Goal: Task Accomplishment & Management: Manage account settings

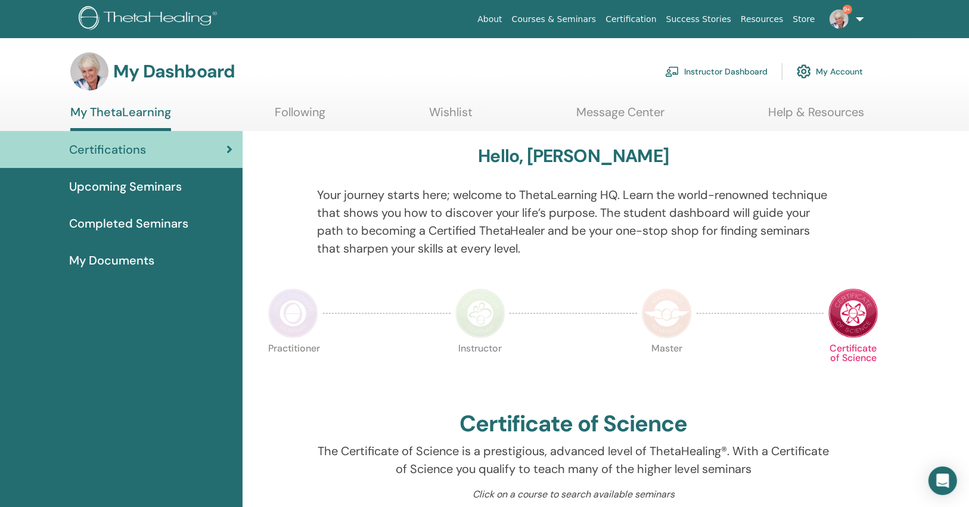
click at [844, 24] on img at bounding box center [839, 19] width 19 height 19
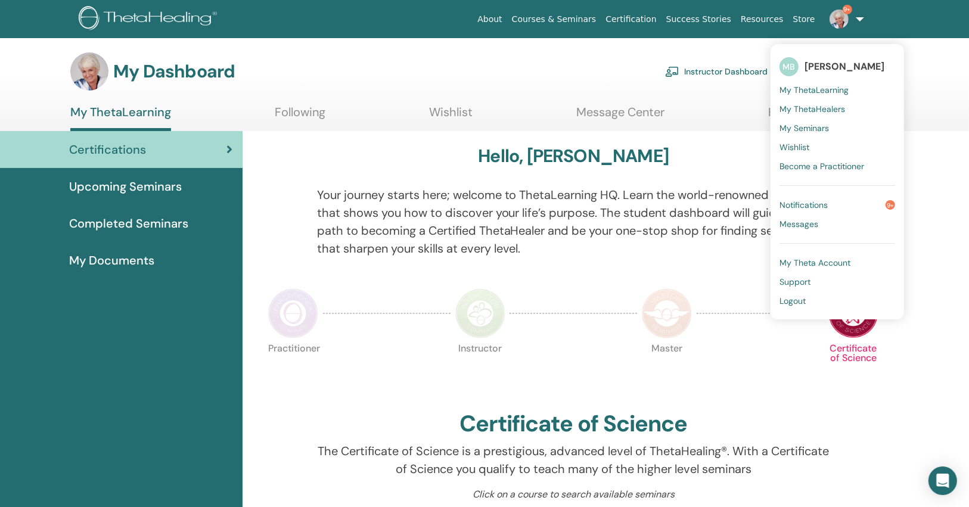
click at [841, 199] on link "Notifications 9+" at bounding box center [838, 205] width 116 height 19
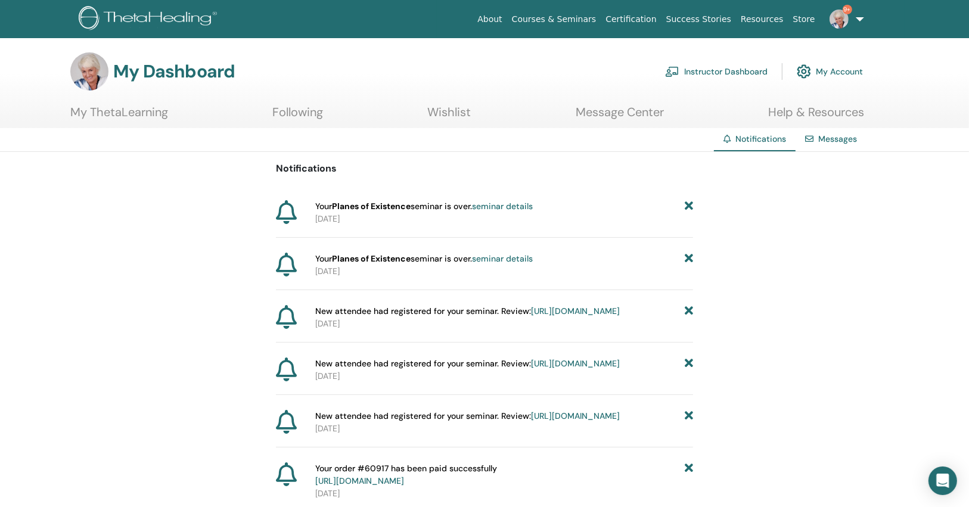
click at [693, 207] on icon at bounding box center [689, 206] width 8 height 13
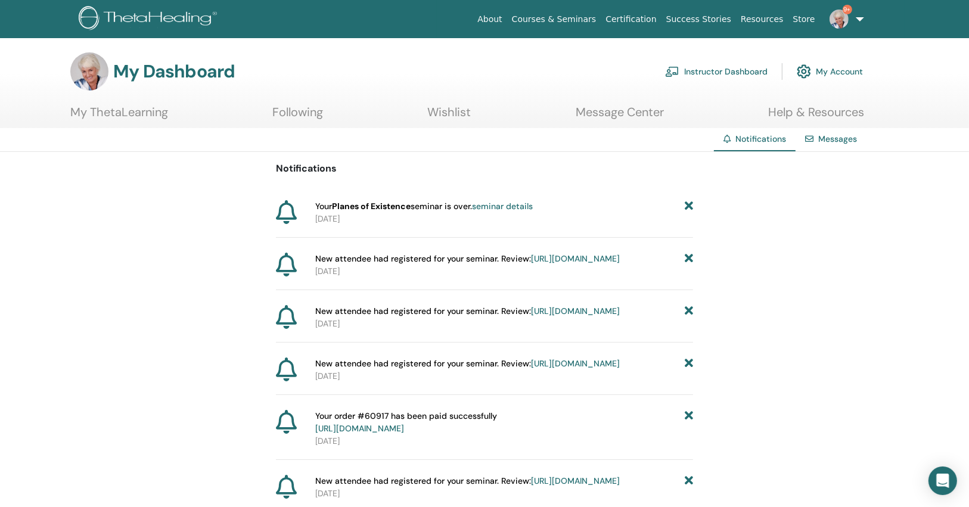
click at [692, 205] on icon at bounding box center [689, 206] width 8 height 13
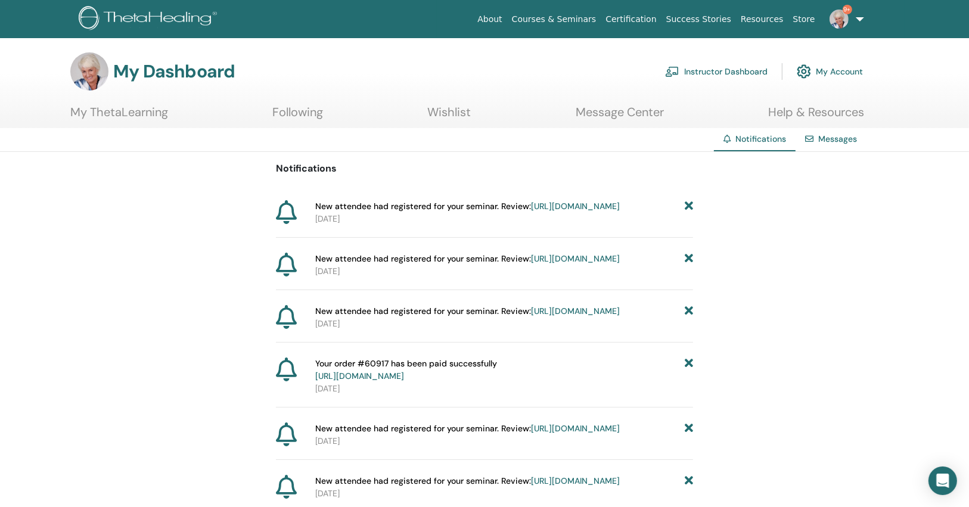
click at [692, 205] on icon at bounding box center [689, 206] width 8 height 13
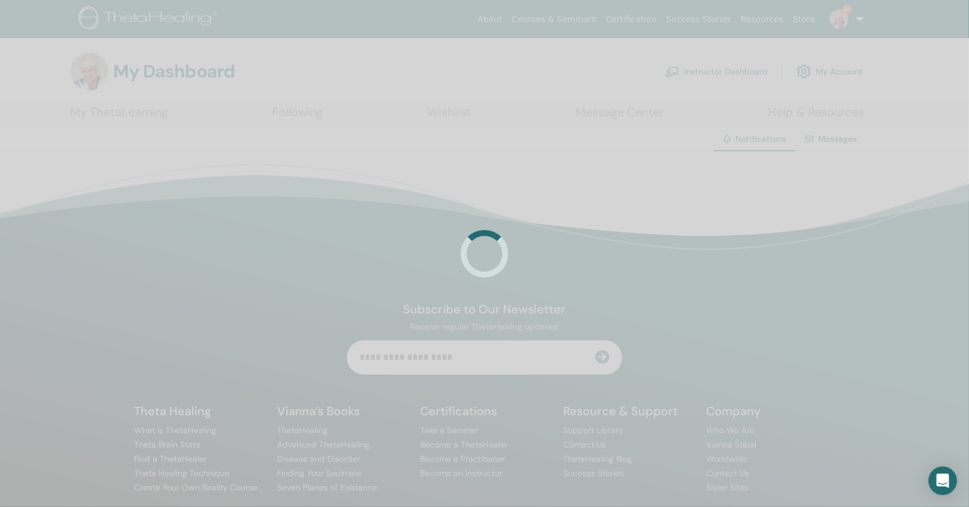
click at [692, 205] on div at bounding box center [484, 253] width 969 height 507
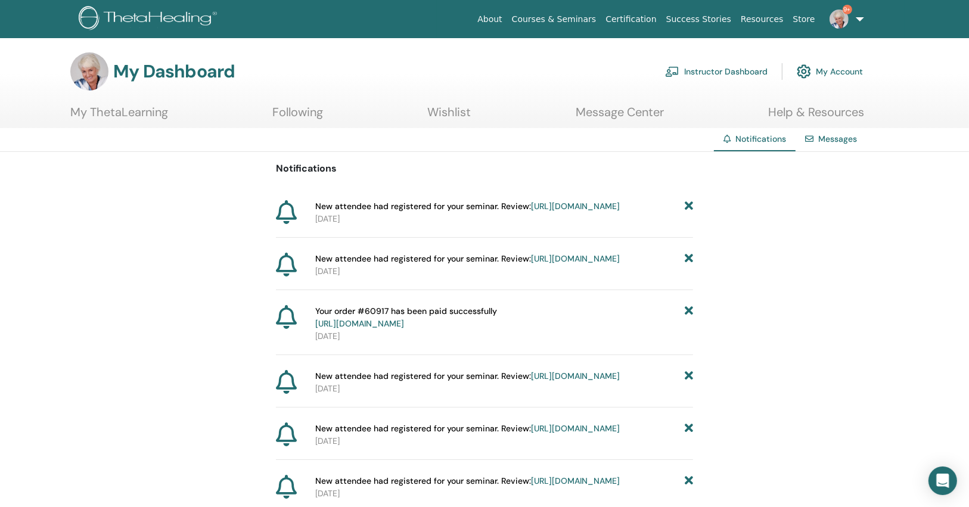
click at [692, 205] on icon at bounding box center [689, 206] width 8 height 13
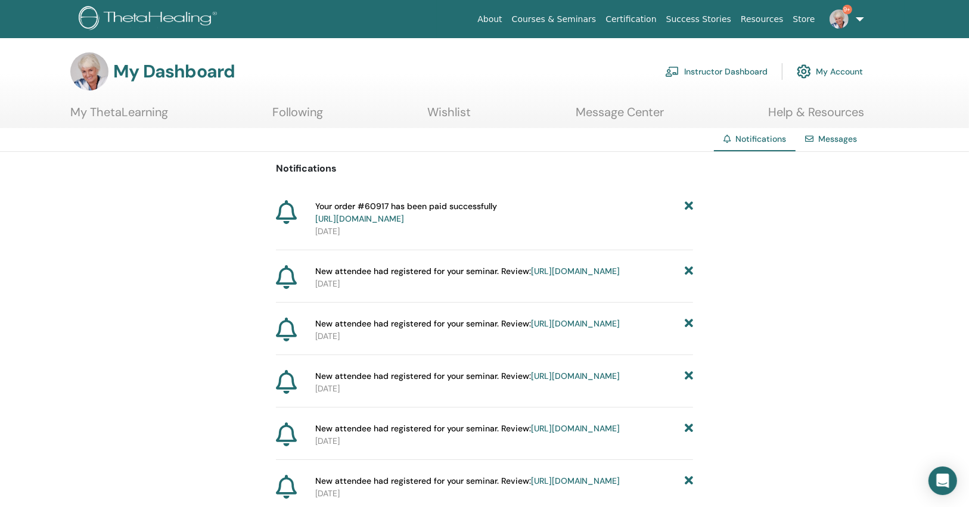
click at [691, 205] on icon at bounding box center [689, 212] width 8 height 25
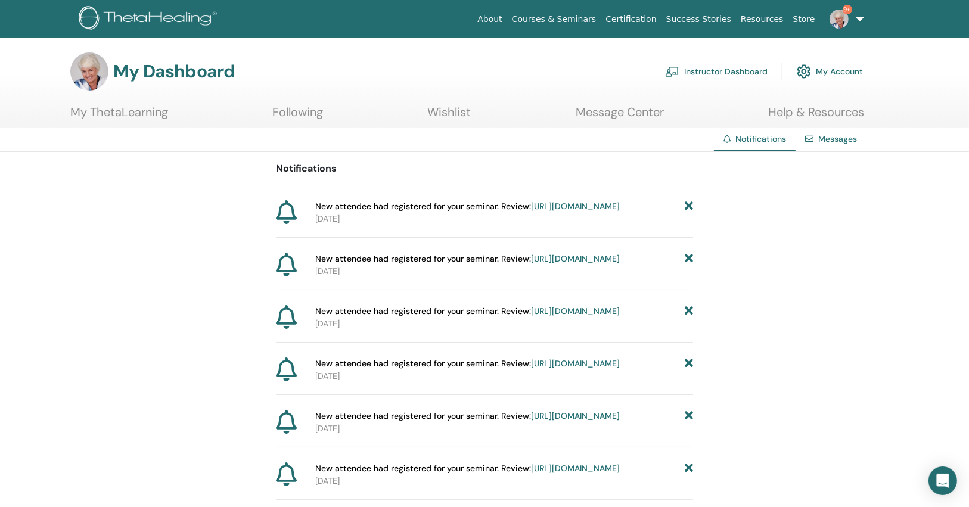
click at [691, 205] on icon at bounding box center [689, 206] width 8 height 13
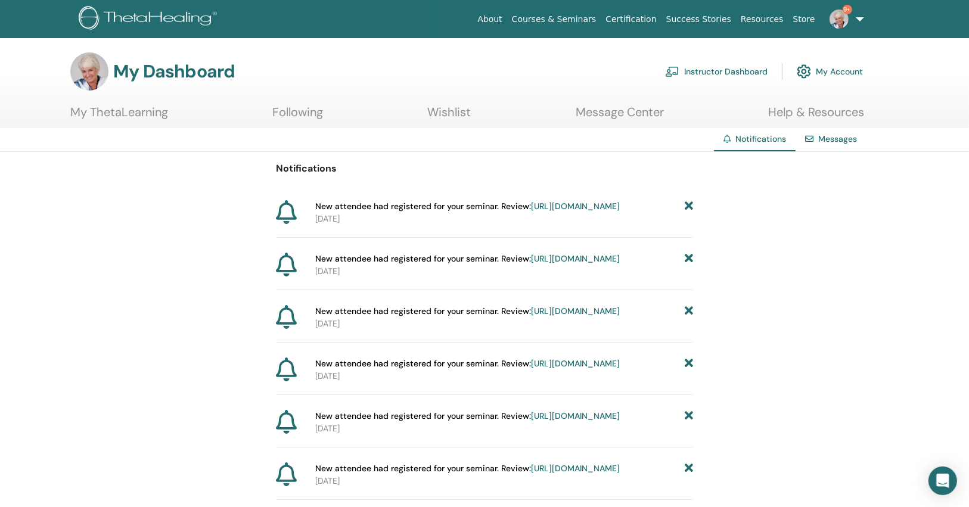
click at [691, 205] on icon at bounding box center [689, 206] width 8 height 13
click at [691, 203] on icon at bounding box center [689, 206] width 8 height 13
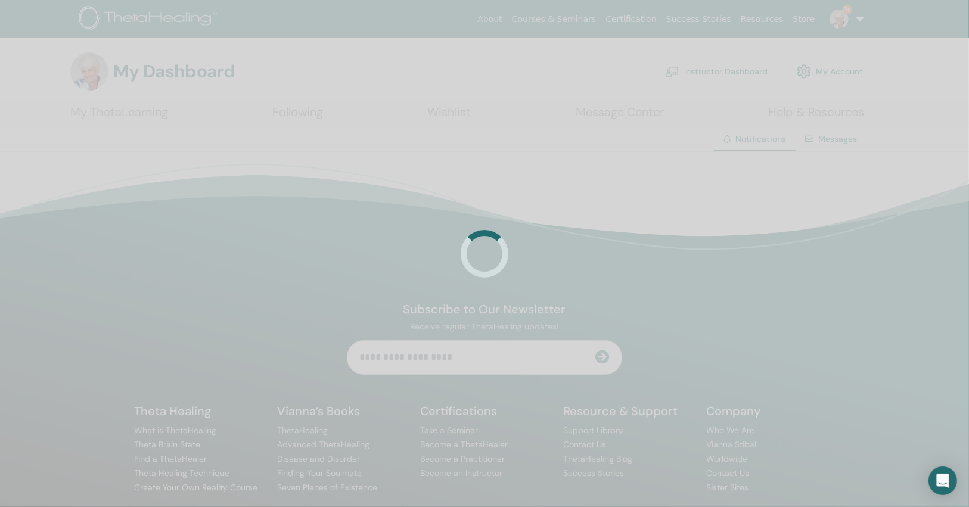
click at [691, 203] on div at bounding box center [484, 253] width 969 height 507
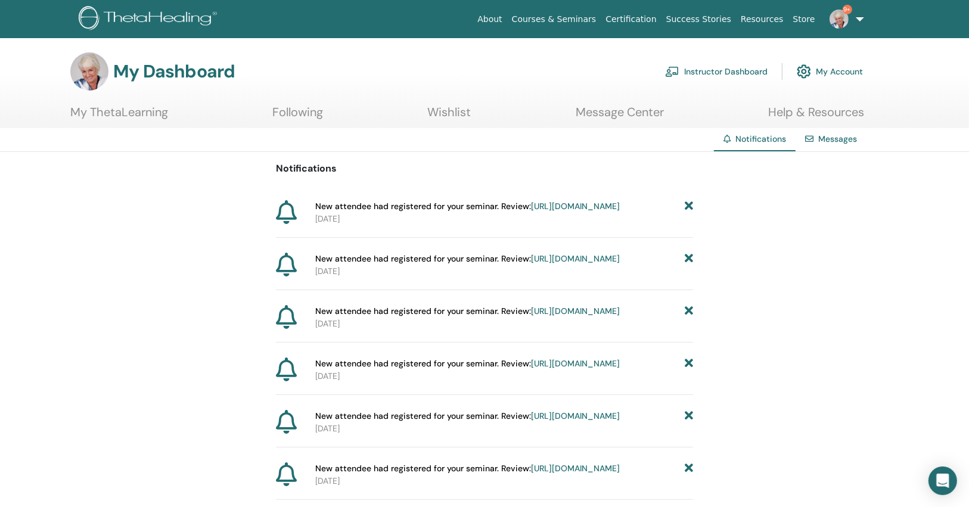
click at [691, 203] on icon at bounding box center [689, 206] width 8 height 13
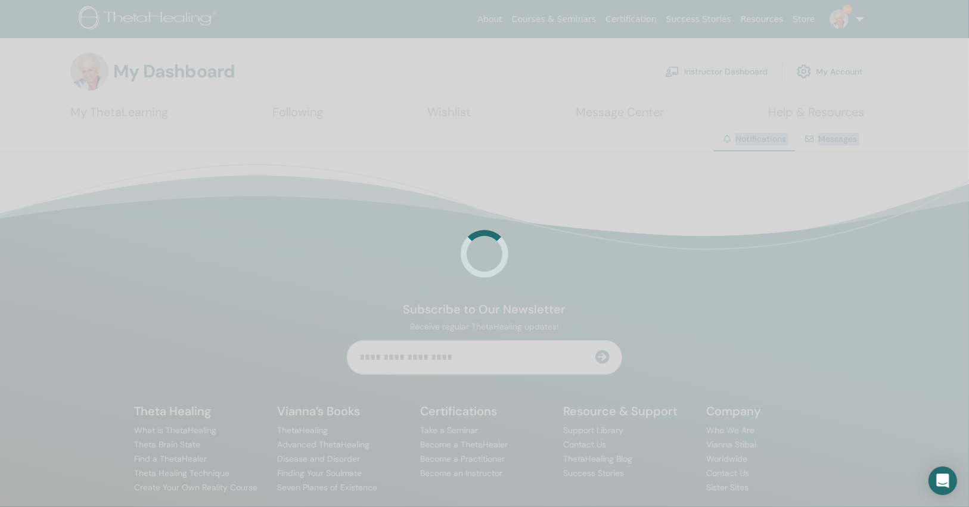
click at [691, 203] on div at bounding box center [484, 253] width 969 height 507
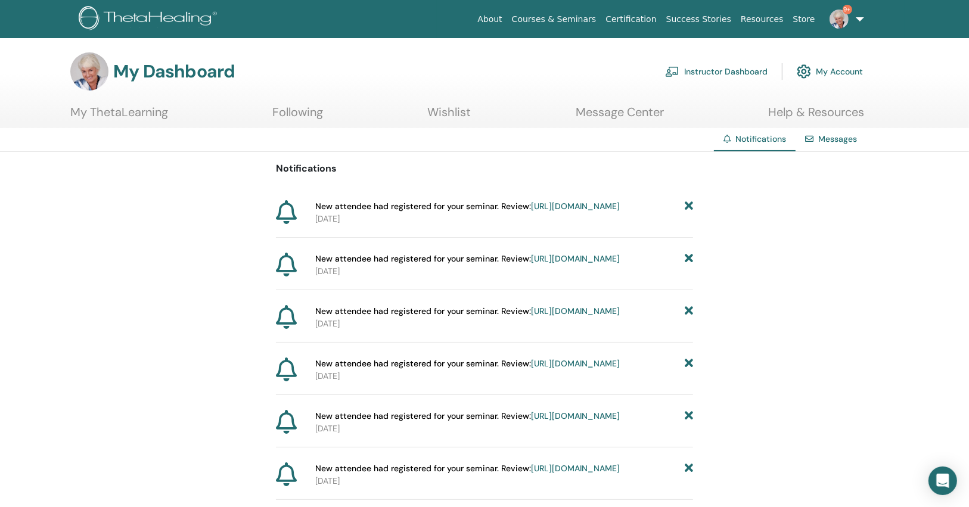
click at [691, 203] on icon at bounding box center [689, 206] width 8 height 13
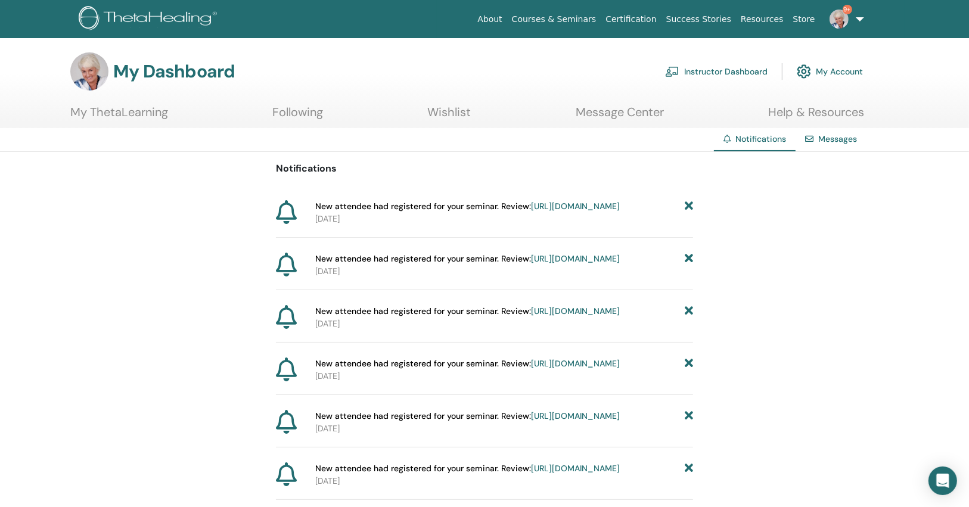
click at [691, 203] on icon at bounding box center [689, 206] width 8 height 13
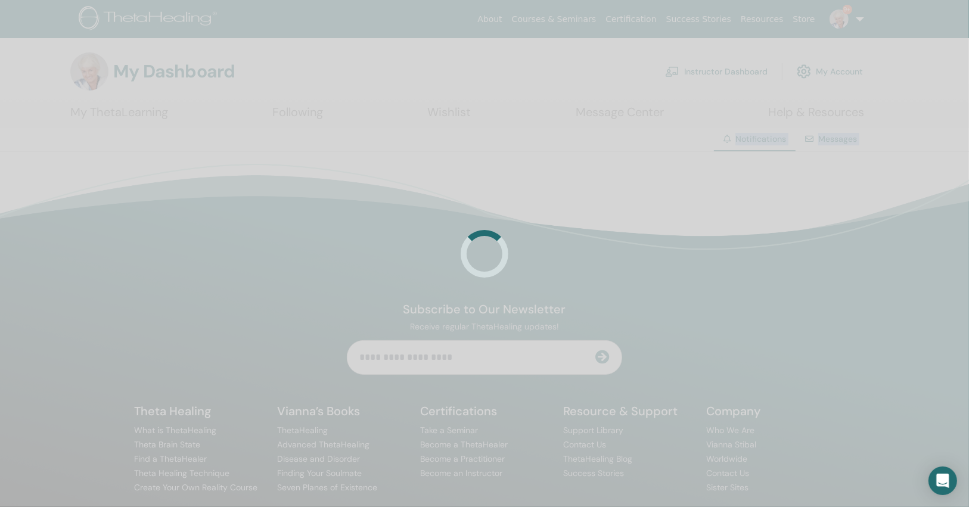
click at [691, 203] on div at bounding box center [484, 253] width 969 height 507
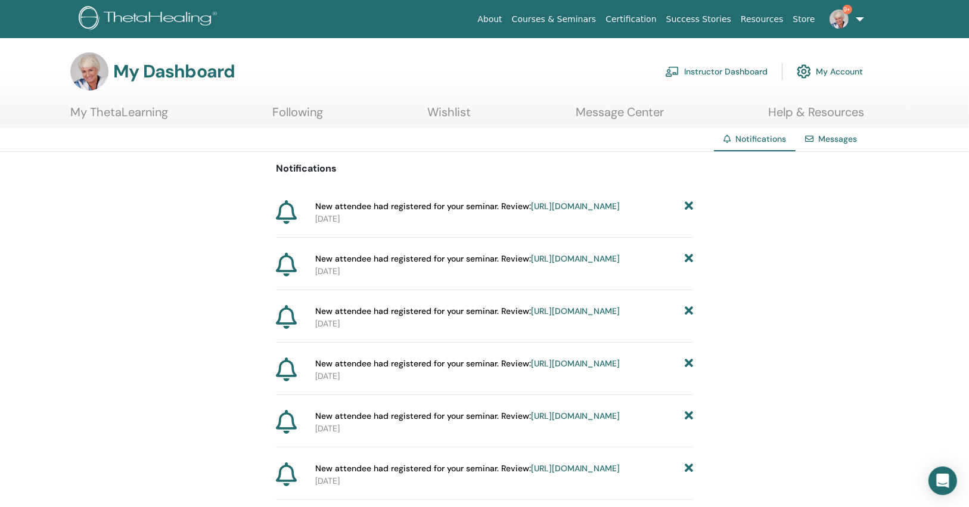
click at [691, 203] on icon at bounding box center [689, 206] width 8 height 13
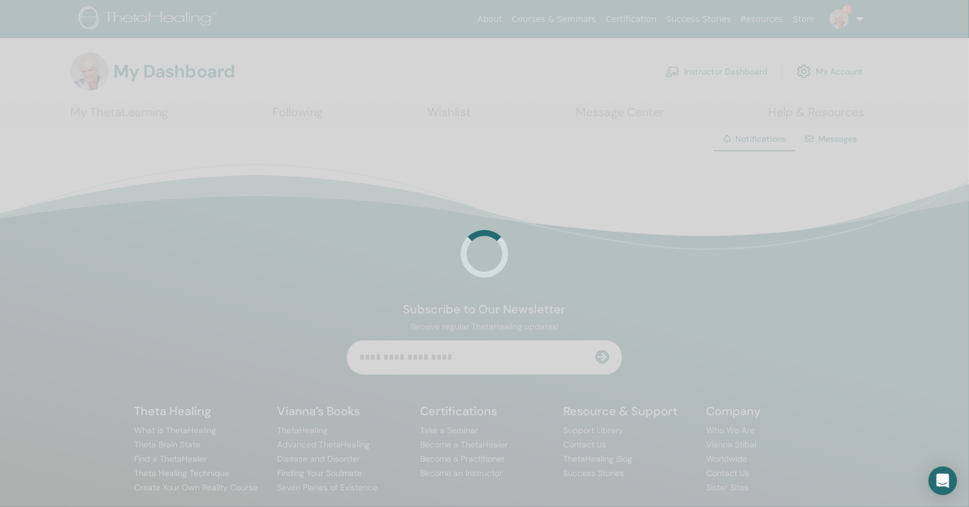
click at [691, 203] on div at bounding box center [484, 253] width 969 height 507
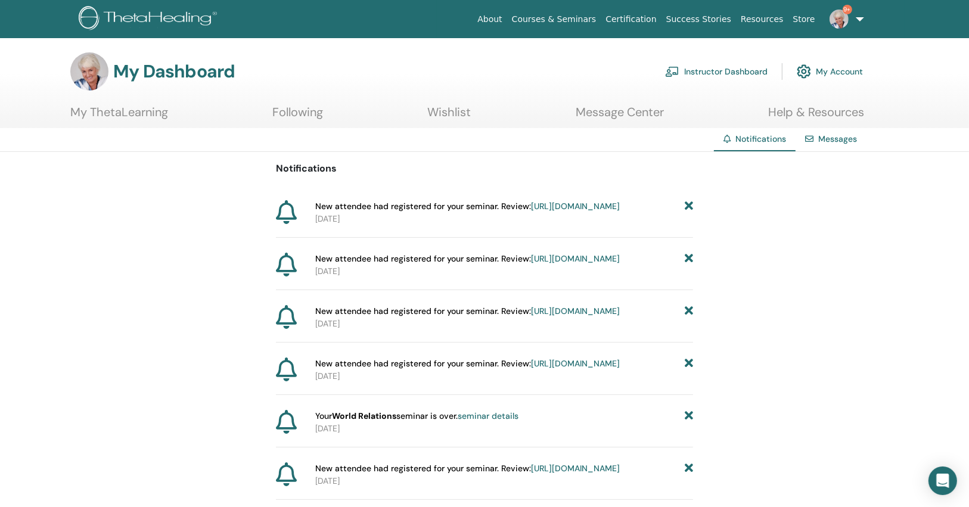
click at [691, 203] on icon at bounding box center [689, 206] width 8 height 13
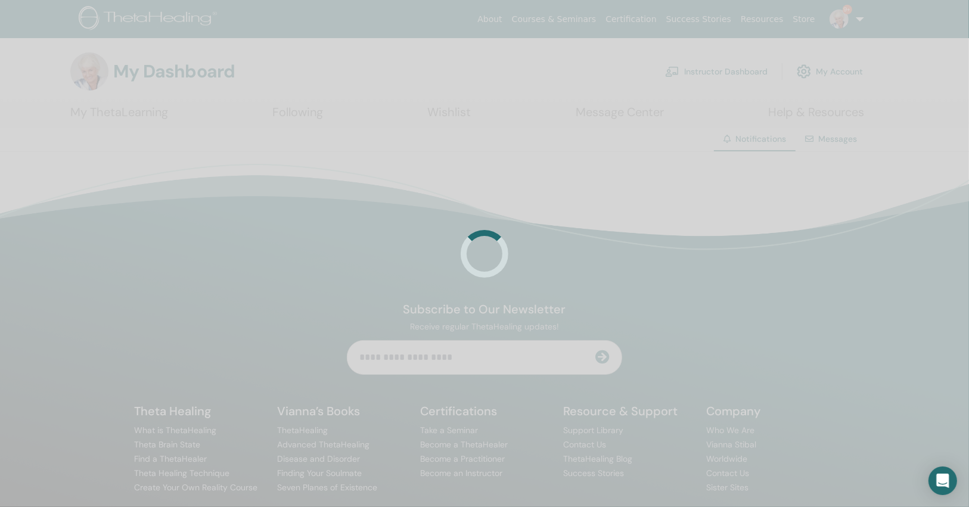
click at [691, 203] on div at bounding box center [484, 253] width 969 height 507
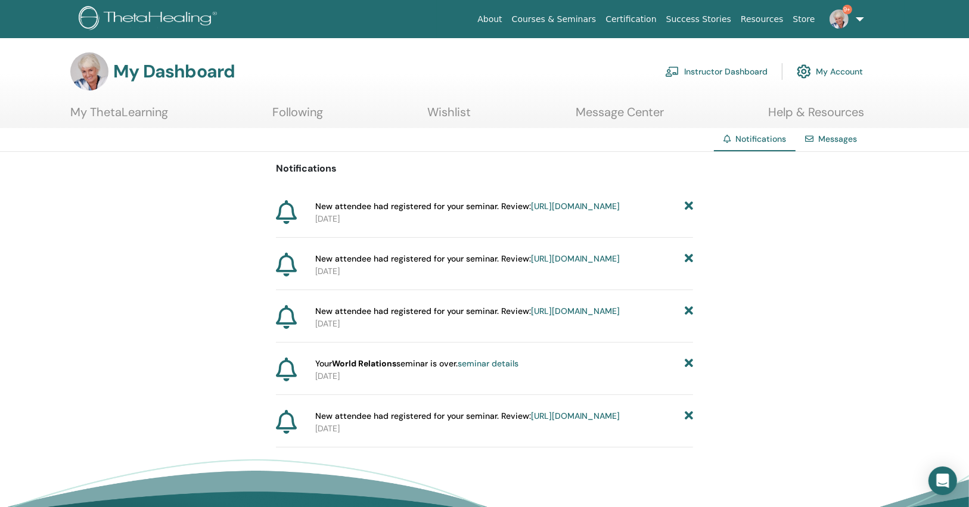
click at [691, 203] on icon at bounding box center [689, 206] width 8 height 13
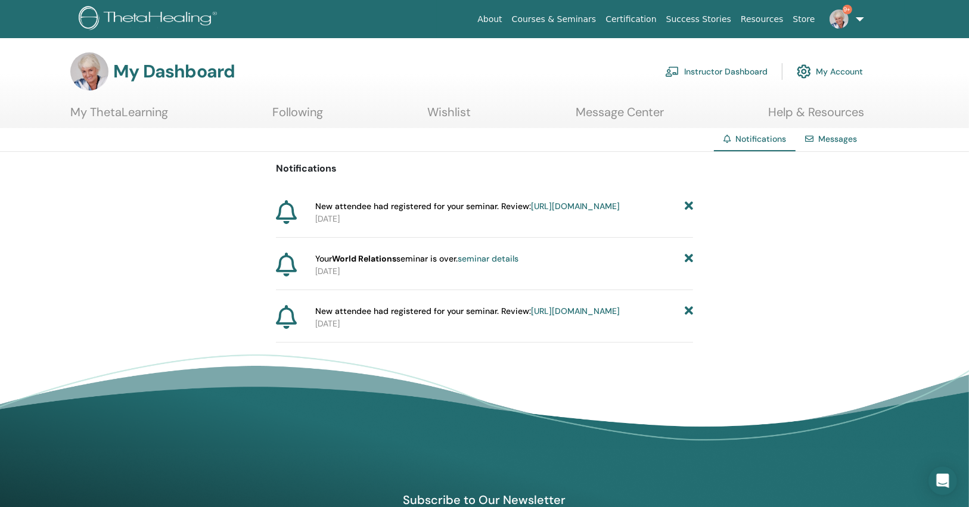
click at [691, 203] on icon at bounding box center [689, 206] width 8 height 13
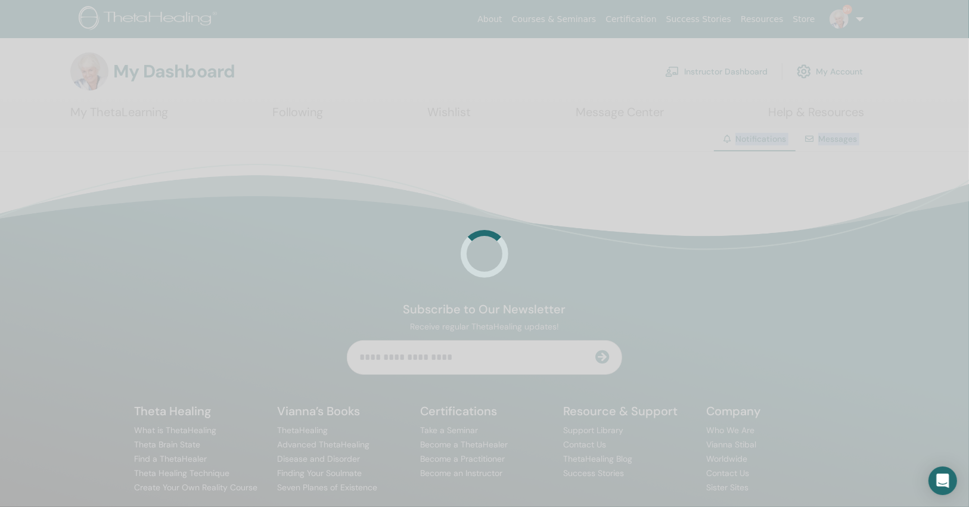
click at [691, 203] on div at bounding box center [484, 253] width 969 height 507
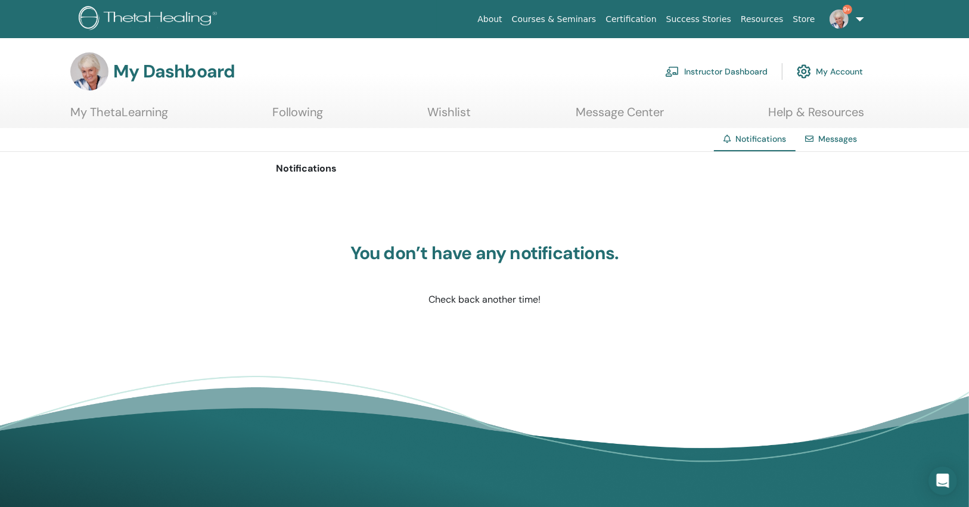
click at [702, 75] on link "Instructor Dashboard" at bounding box center [716, 71] width 103 height 26
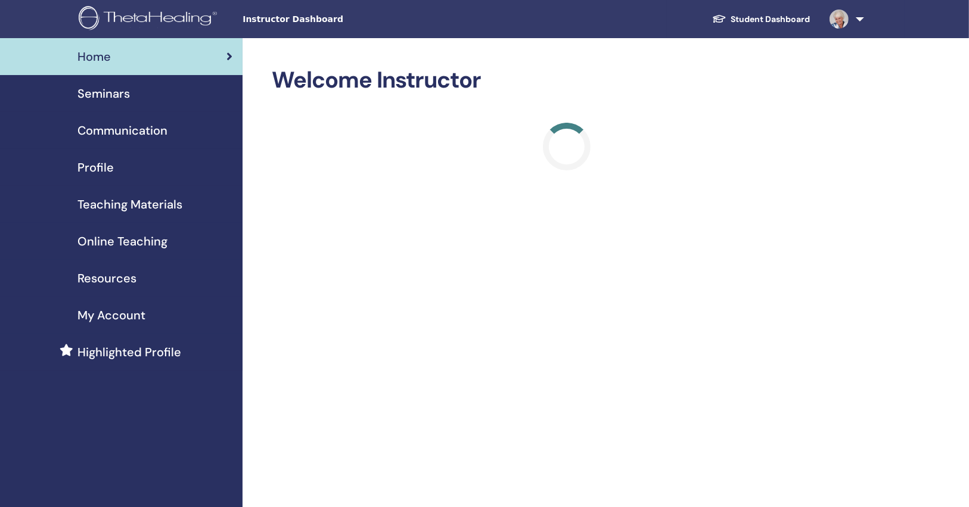
click at [143, 106] on link "Seminars" at bounding box center [121, 93] width 243 height 37
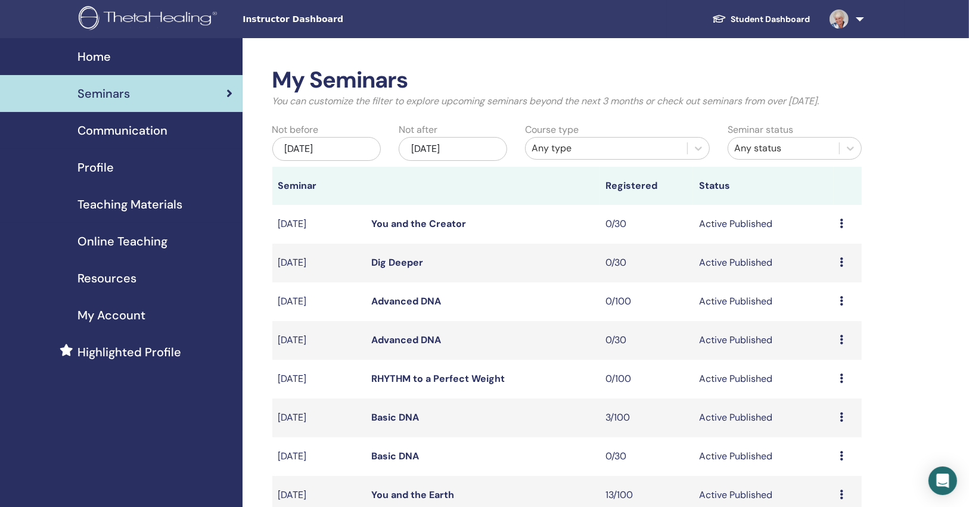
click at [611, 155] on div "Any type" at bounding box center [607, 148] width 162 height 19
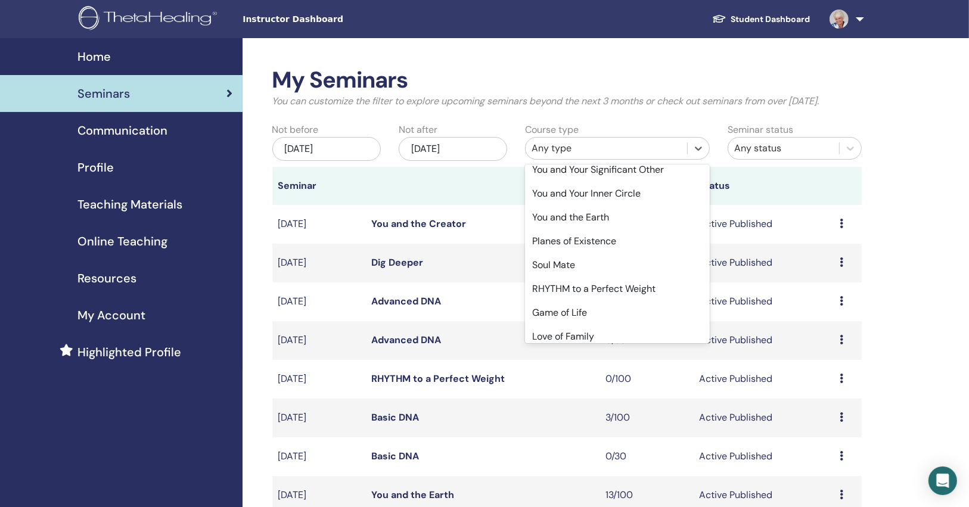
scroll to position [364, 0]
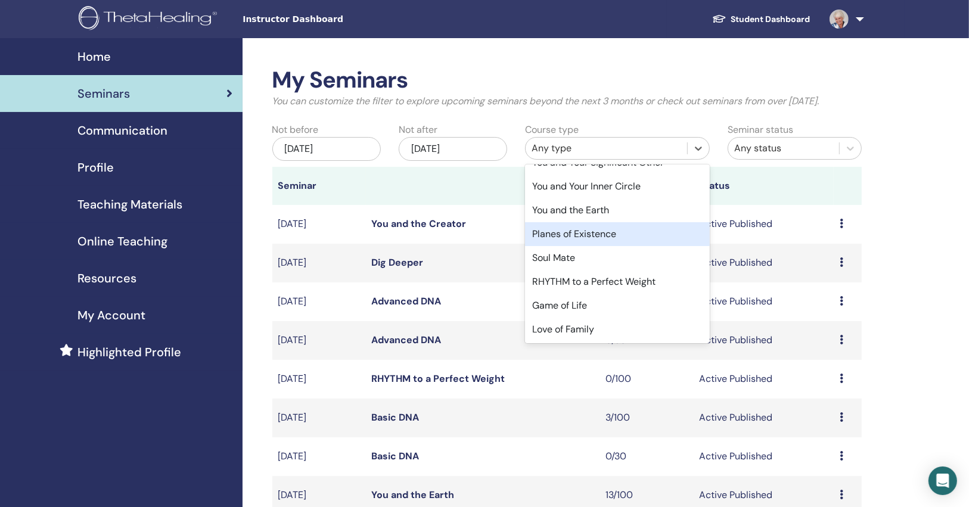
click at [590, 234] on div "Planes of Existence" at bounding box center [617, 234] width 185 height 24
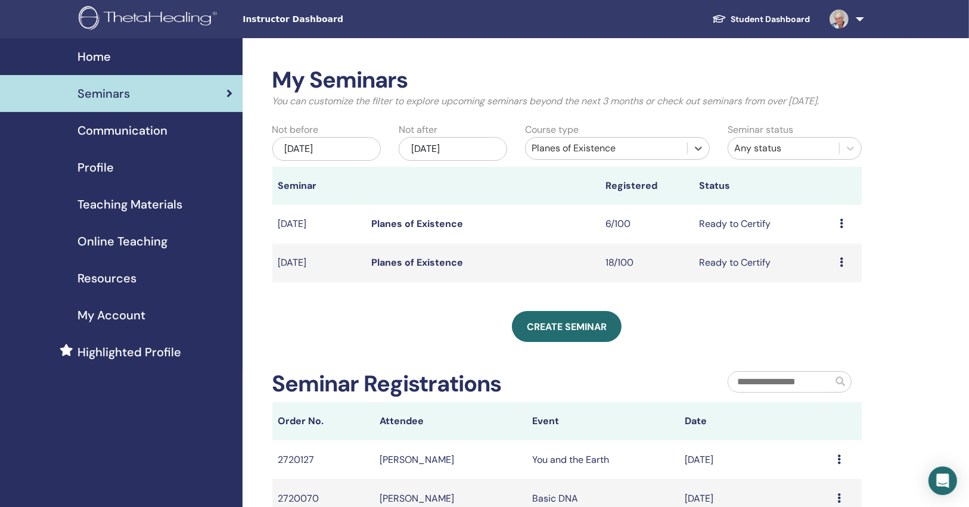
click at [441, 270] on td "Planes of Existence" at bounding box center [483, 263] width 234 height 39
click at [440, 264] on link "Planes of Existence" at bounding box center [418, 262] width 92 height 13
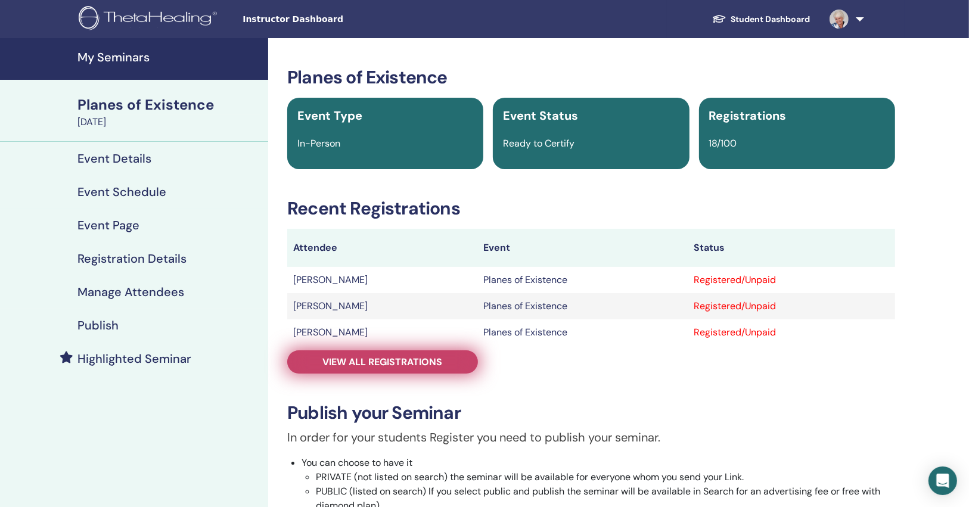
click at [412, 365] on span "View all registrations" at bounding box center [383, 362] width 120 height 13
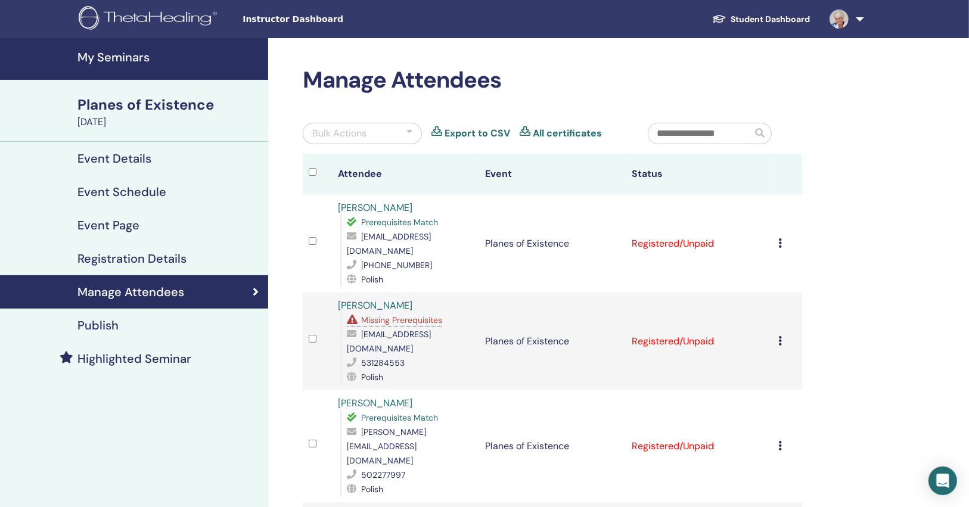
click at [435, 314] on div "Missing Prerequisites" at bounding box center [394, 320] width 95 height 13
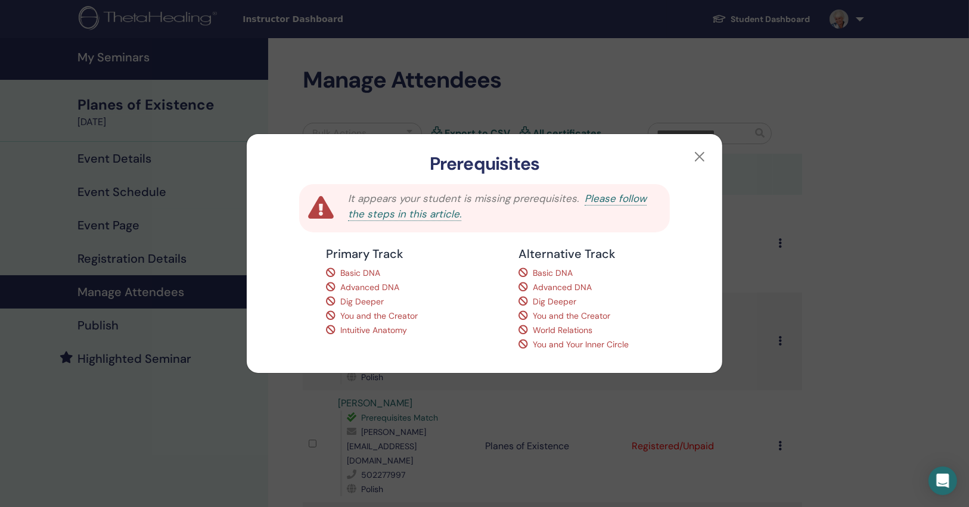
click at [487, 448] on div "Prerequisites It appears your student is missing prerequisites. Please follow t…" at bounding box center [484, 253] width 969 height 507
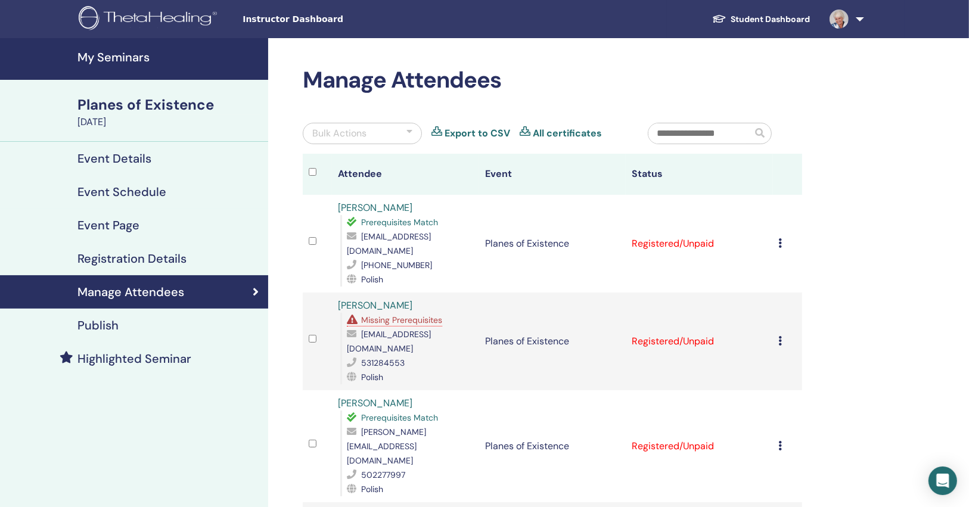
click at [119, 153] on h4 "Event Details" at bounding box center [115, 158] width 74 height 14
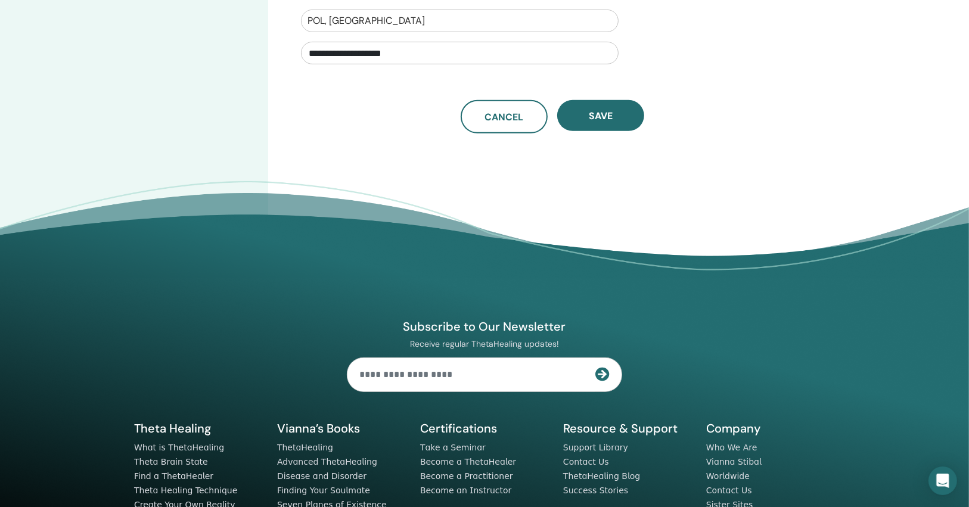
scroll to position [95, 0]
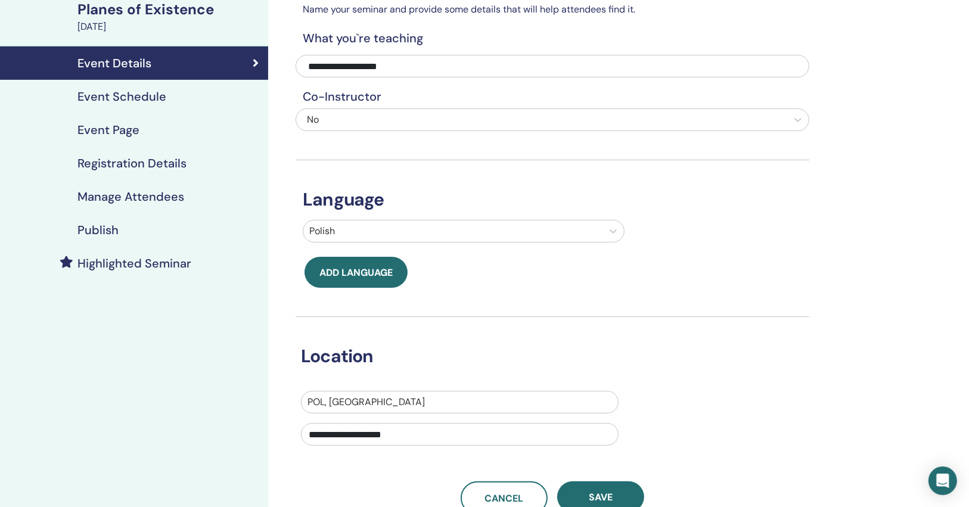
click at [106, 192] on h4 "Manage Attendees" at bounding box center [131, 197] width 107 height 14
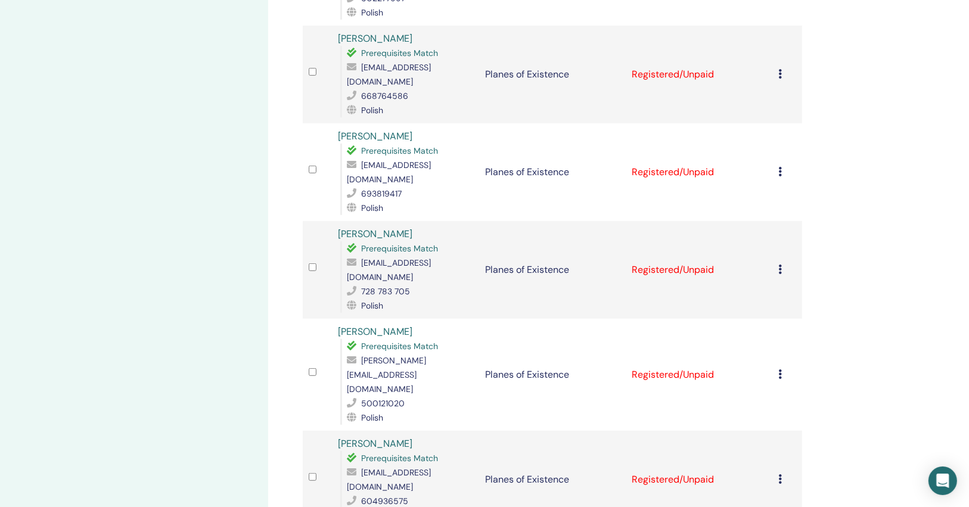
scroll to position [668, 0]
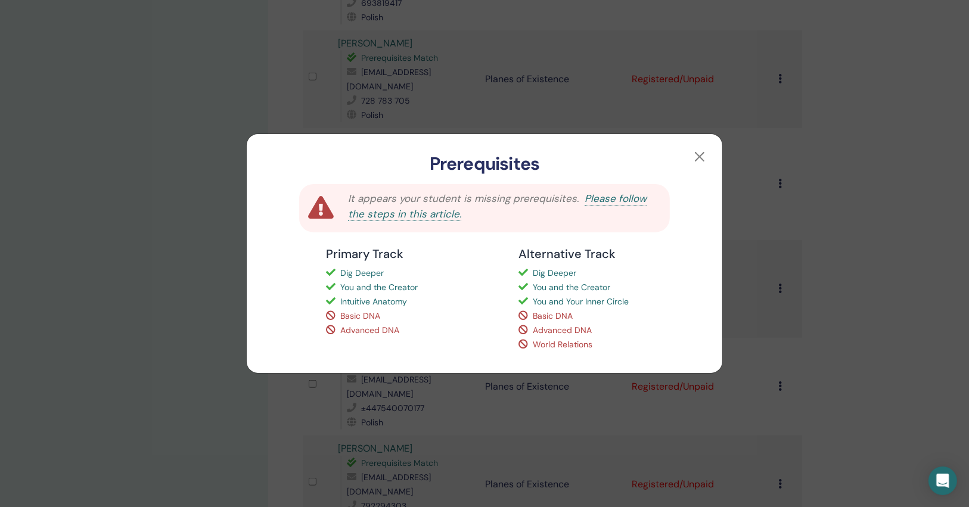
click at [466, 405] on div "Prerequisites It appears your student is missing prerequisites. Please follow t…" at bounding box center [484, 253] width 969 height 507
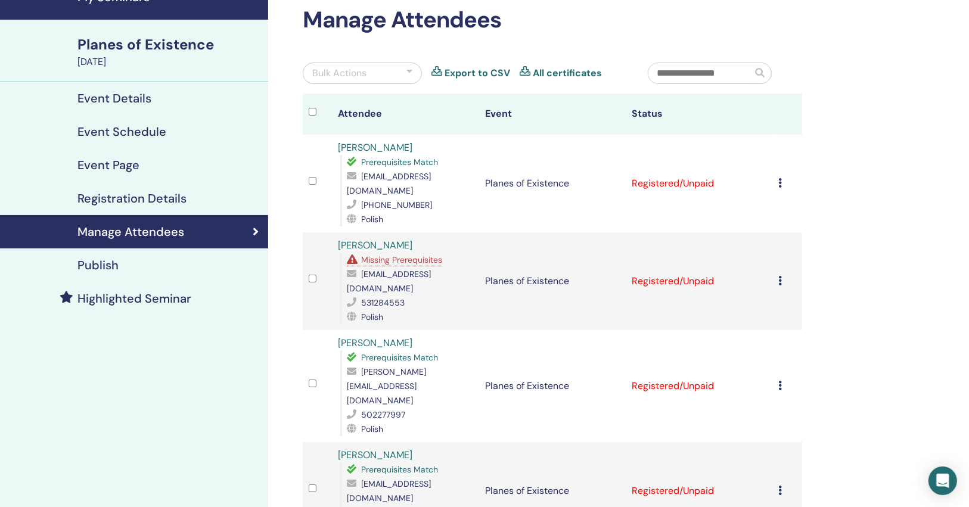
scroll to position [0, 0]
